Goal: Task Accomplishment & Management: Manage account settings

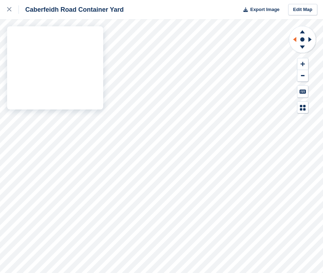
click at [67, 62] on div "Caberfeidh Road Container Yard Export Image Edit Map" at bounding box center [161, 136] width 323 height 273
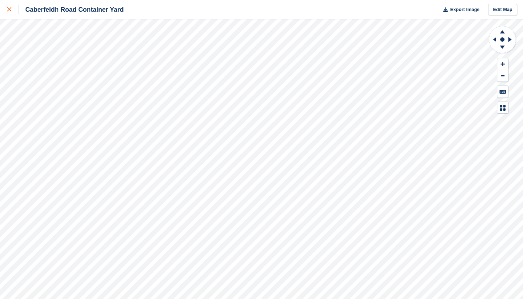
click at [11, 13] on div at bounding box center [13, 9] width 12 height 9
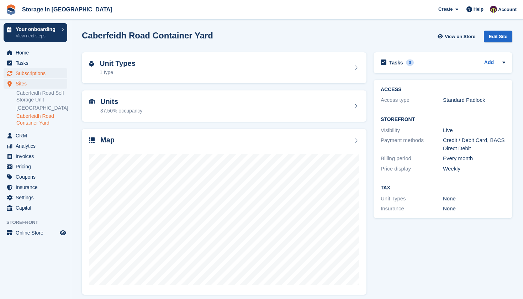
click at [39, 74] on span "Subscriptions" at bounding box center [37, 73] width 43 height 10
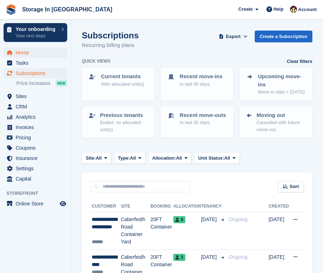
click at [33, 54] on span "Home" at bounding box center [37, 53] width 43 height 10
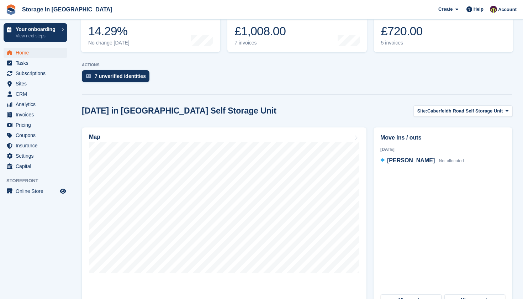
scroll to position [142, 0]
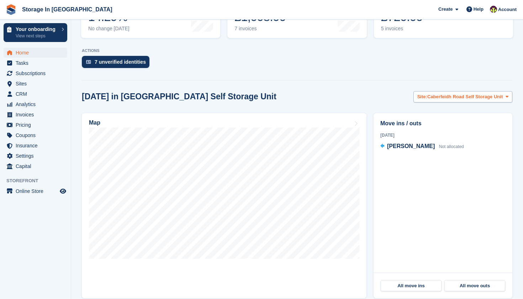
click at [459, 101] on button "Site: Caberfeidh Road Self Storage Unit" at bounding box center [462, 97] width 99 height 12
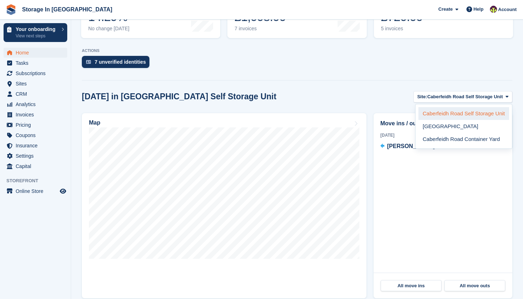
click at [451, 116] on link "Caberfeidh Road Self Storage Unit" at bounding box center [463, 113] width 91 height 13
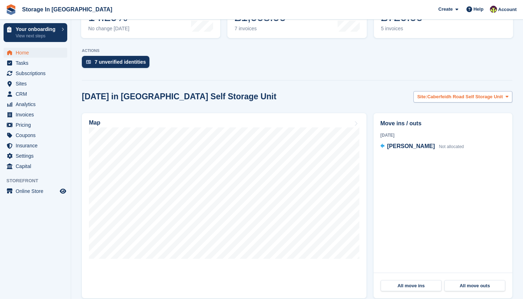
click at [434, 97] on span "Caberfeidh Road Self Storage Unit" at bounding box center [464, 96] width 75 height 7
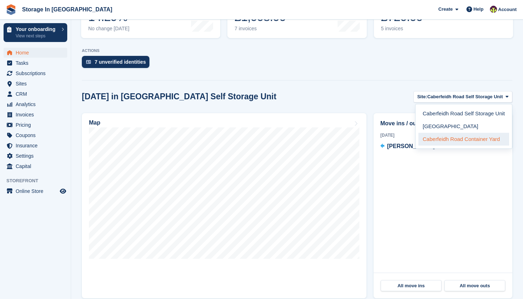
click at [438, 139] on link "Caberfeidh Road Container Yard" at bounding box center [463, 139] width 91 height 13
